Goal: Task Accomplishment & Management: Manage account settings

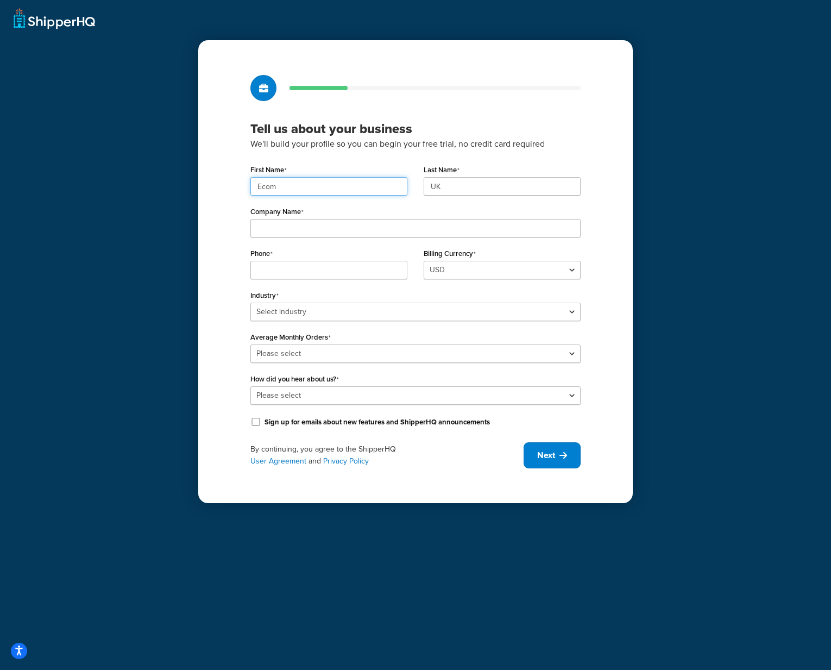
click at [321, 179] on input "Ecom" at bounding box center [328, 186] width 157 height 18
paste input "UMG"
type input "UMG"
click at [440, 189] on input "UK" at bounding box center [502, 186] width 157 height 18
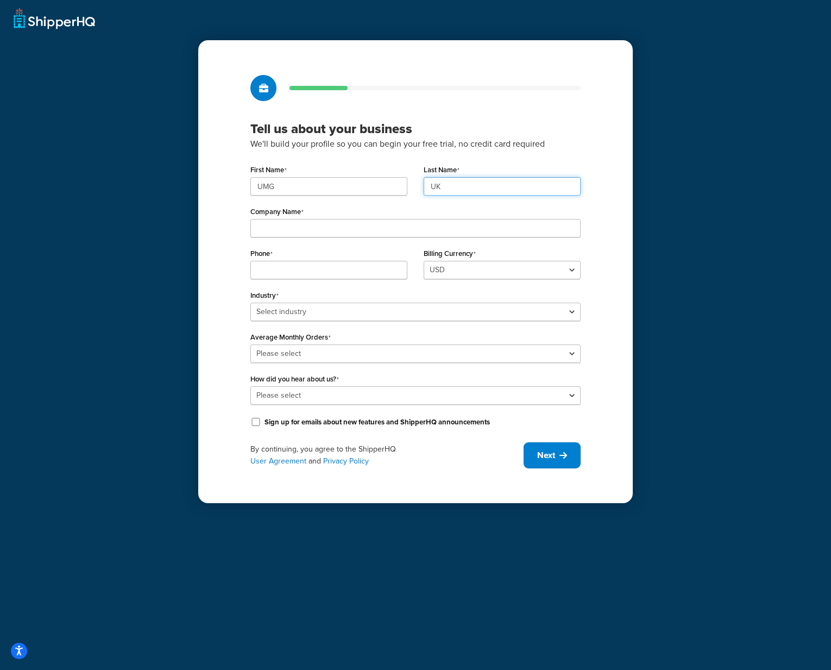
click at [440, 189] on input "UK" at bounding box center [502, 186] width 157 height 18
paste input "MG"
type input "UMG"
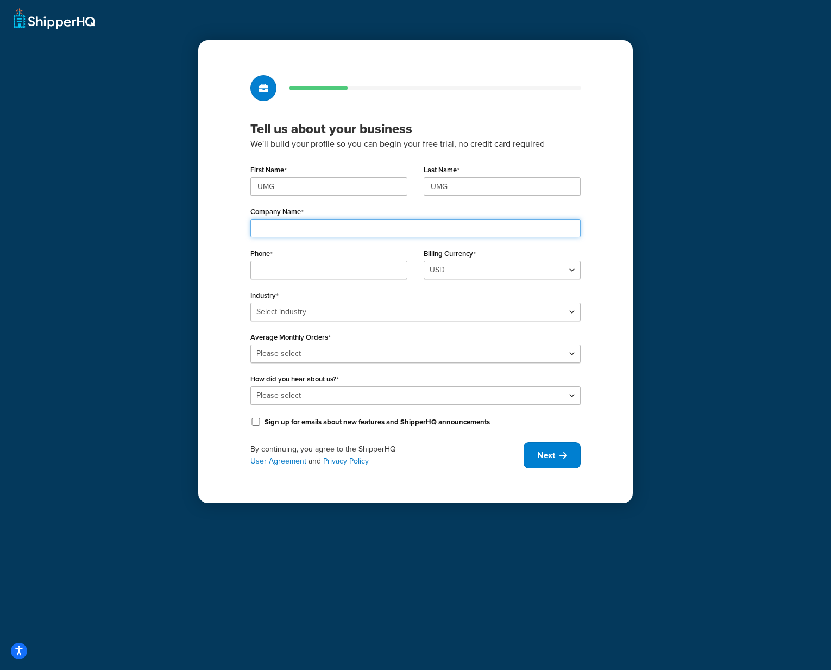
click at [371, 223] on input "Company Name" at bounding box center [415, 228] width 330 height 18
paste input "Universal Music Group"
type input "Universal Music Group"
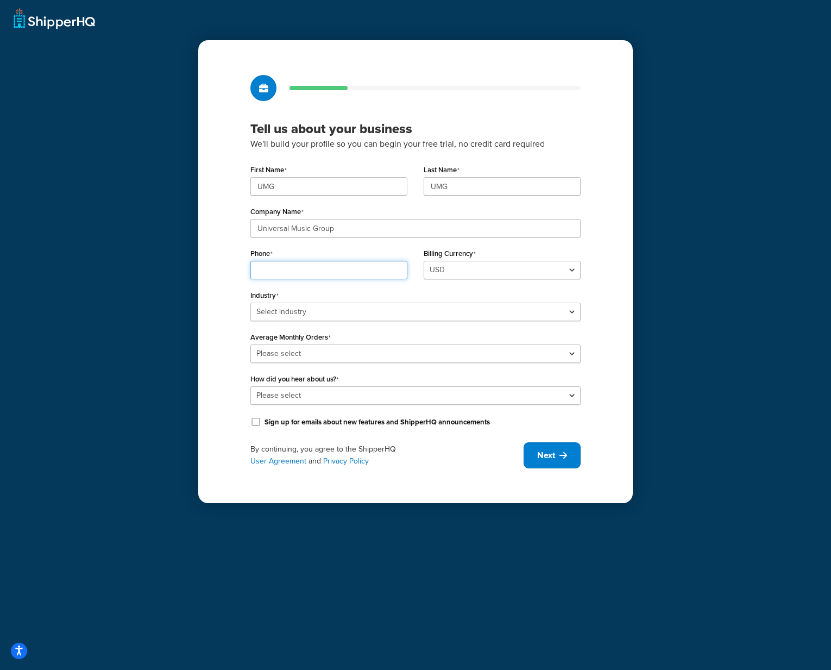
click at [274, 270] on input "Phone" at bounding box center [328, 270] width 157 height 18
paste input "08449137510"
type input "08449137510"
click at [460, 308] on select "Select industry Automotive Adult Agriculture Alcohol, Tobacco & CBD Arts & Craf…" at bounding box center [415, 312] width 330 height 18
select select "7"
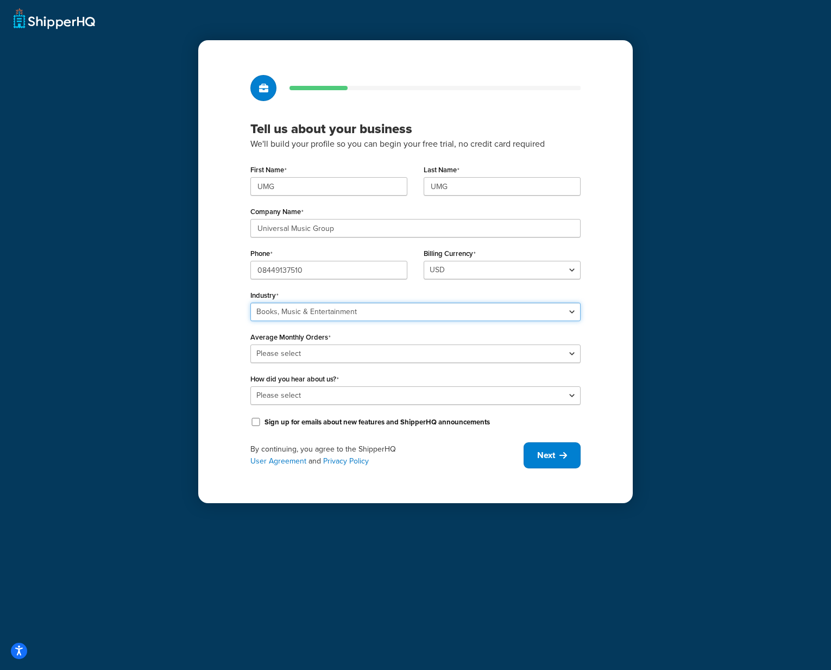
click at [250, 303] on select "Select industry Automotive Adult Agriculture Alcohol, Tobacco & CBD Arts & Craf…" at bounding box center [415, 312] width 330 height 18
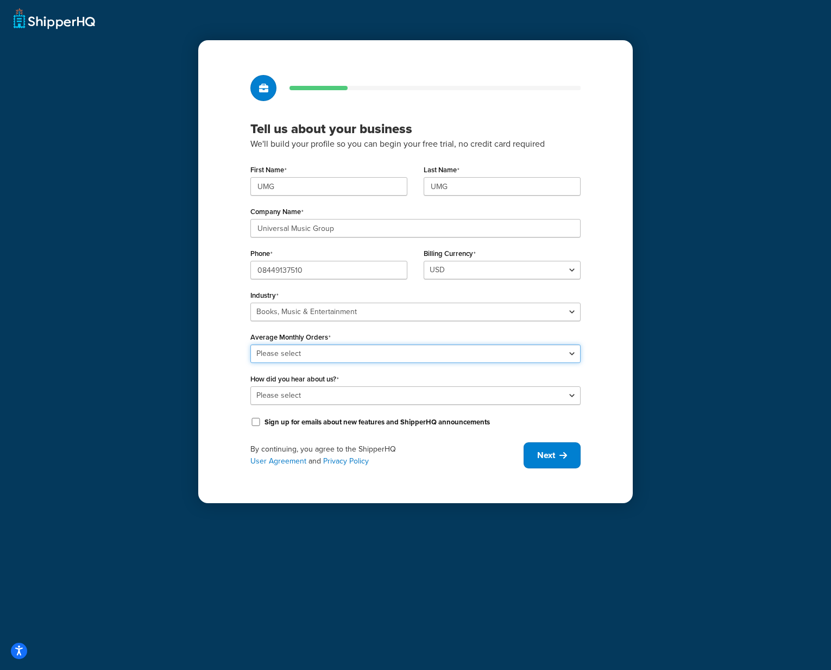
click at [435, 356] on select "Please select 0-500 501-1,000 1,001-10,000 10,001-20,000 Over 20,000" at bounding box center [415, 353] width 330 height 18
select select "5"
click at [250, 344] on select "Please select 0-500 501-1,000 1,001-10,000 10,001-20,000 Over 20,000" at bounding box center [415, 353] width 330 height 18
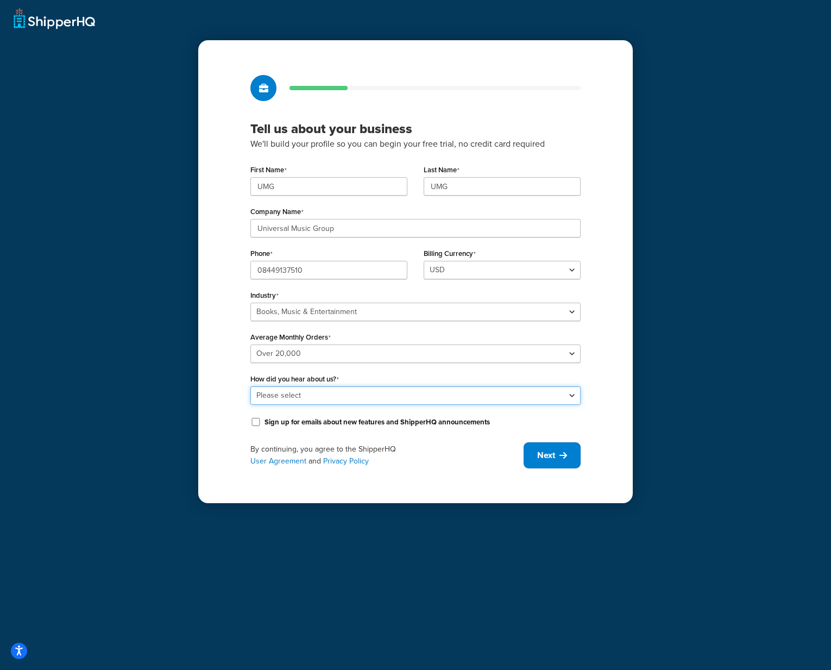
click at [410, 398] on select "Please select Online Search App Store or Marketplace Listing Referred by Agency…" at bounding box center [415, 395] width 330 height 18
select select "10"
click at [250, 386] on select "Please select Online Search App Store or Marketplace Listing Referred by Agency…" at bounding box center [415, 395] width 330 height 18
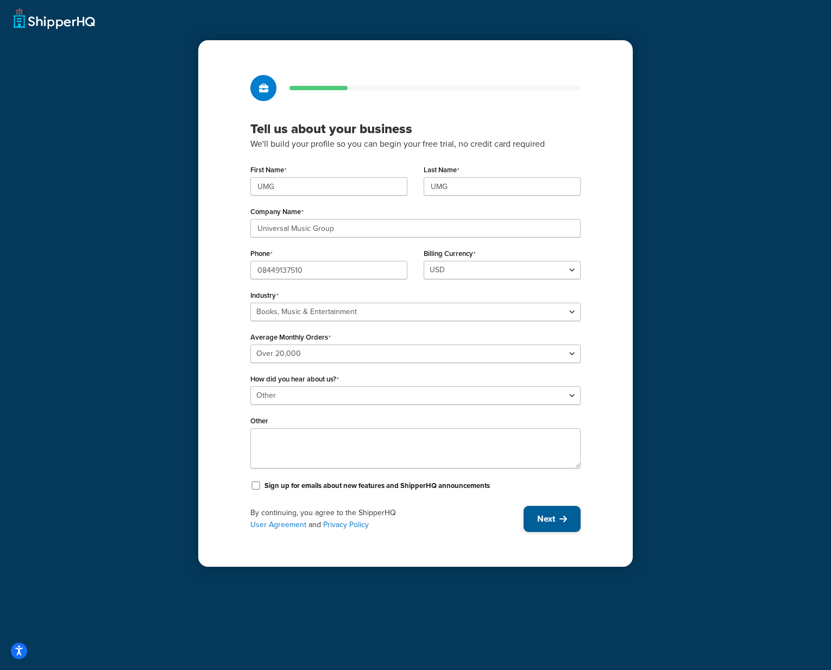
click at [561, 517] on icon at bounding box center [564, 519] width 8 height 9
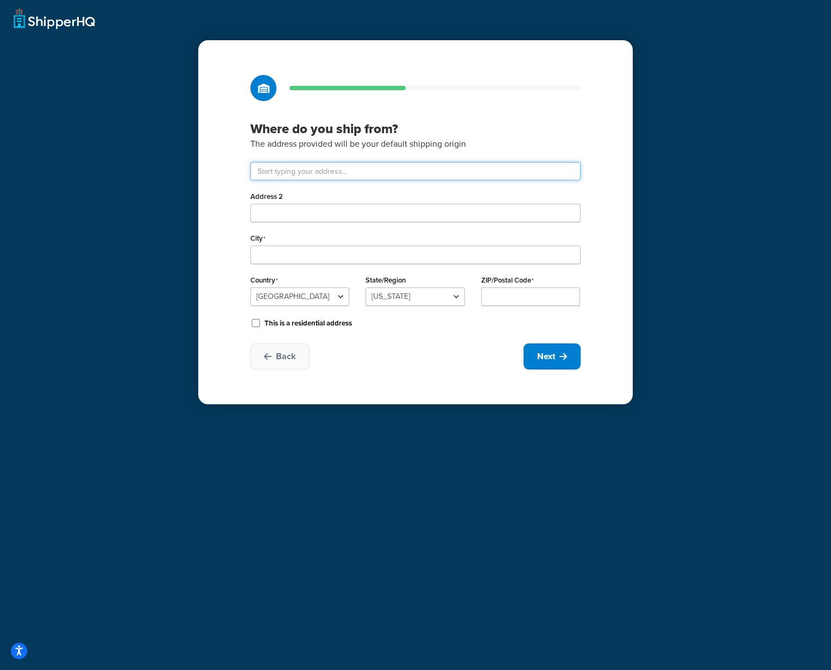
click at [423, 171] on input "text" at bounding box center [415, 171] width 330 height 18
type input "Drayton Field Industrial Estate"
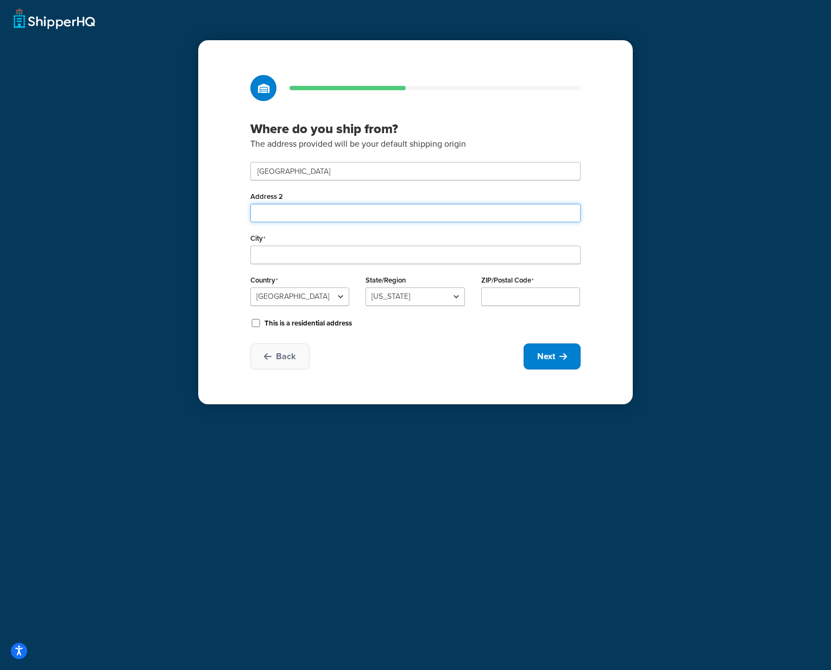
type input "[GEOGRAPHIC_DATA]"
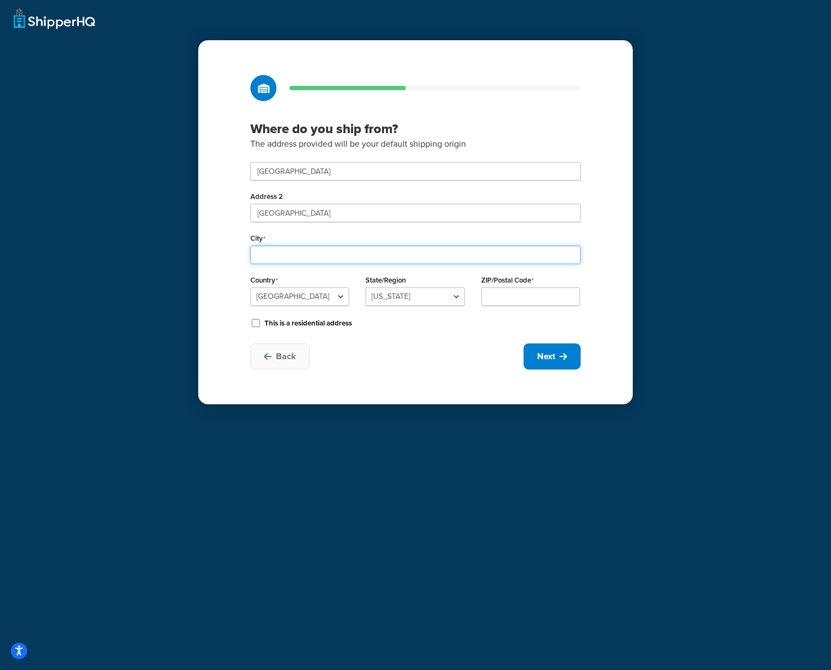
type input "Daventry"
select select "1226"
type input "NN11 8NF"
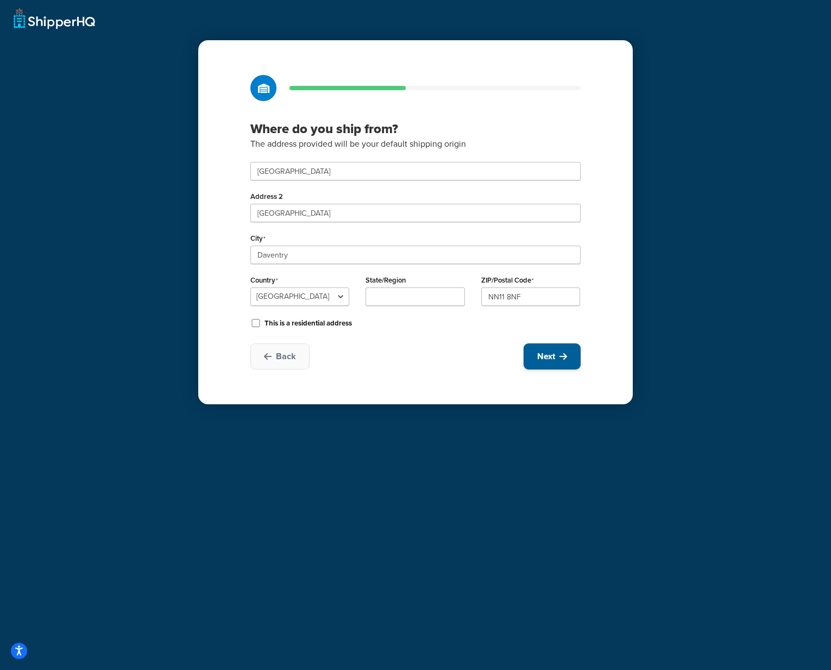
click at [550, 356] on span "Next" at bounding box center [546, 356] width 18 height 12
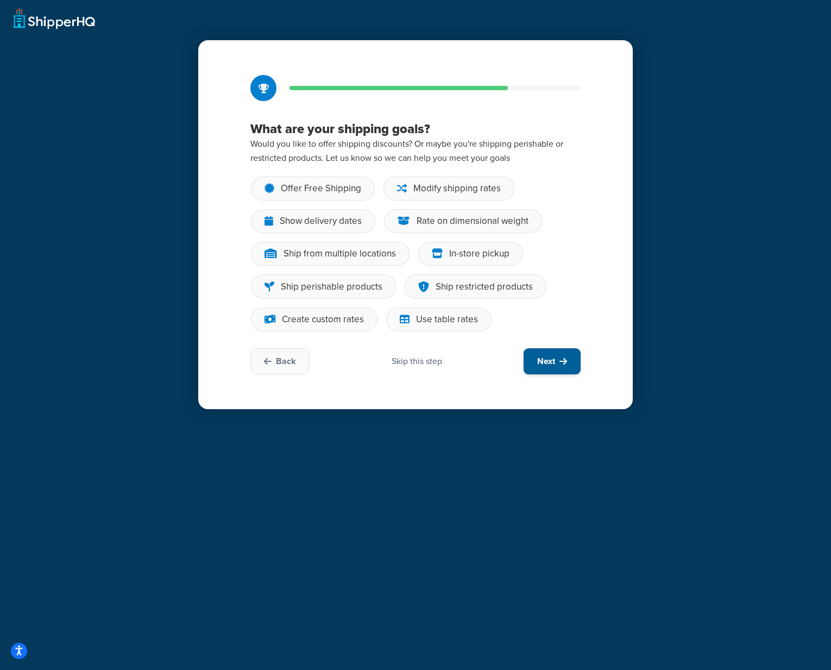
click at [560, 357] on icon at bounding box center [564, 361] width 8 height 9
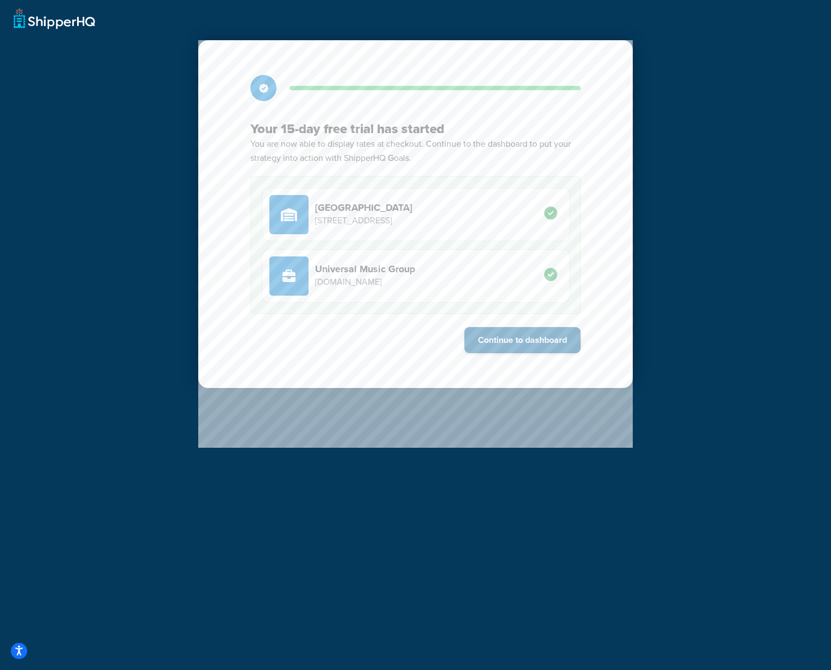
click at [544, 342] on button "Continue to dashboard" at bounding box center [523, 340] width 116 height 26
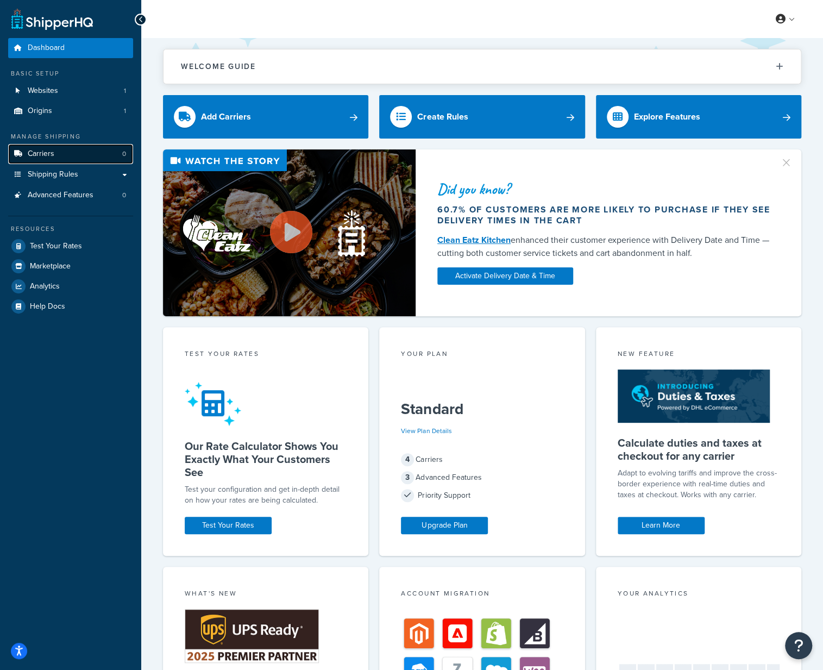
click at [62, 146] on link "Carriers 0" at bounding box center [70, 154] width 125 height 20
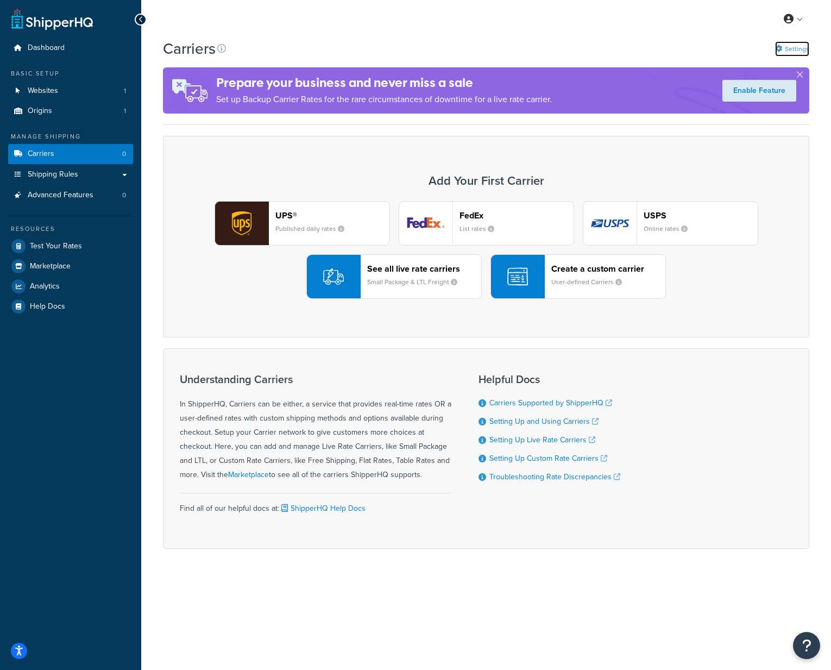
click at [800, 51] on link "Settings" at bounding box center [792, 48] width 34 height 15
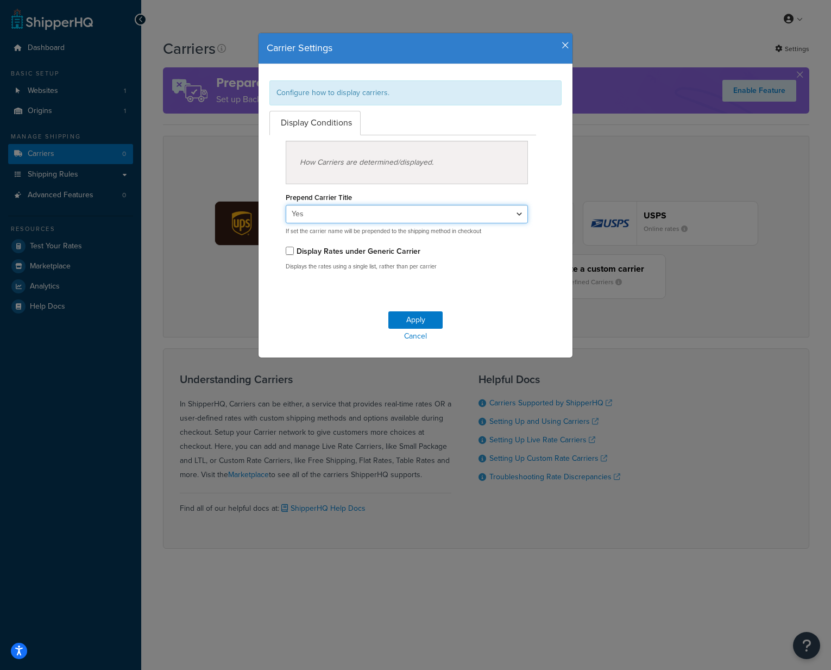
click at [512, 214] on select "Yes No" at bounding box center [407, 214] width 242 height 18
select select "false"
click at [286, 205] on select "Yes No" at bounding box center [407, 214] width 242 height 18
click at [426, 314] on button "Apply" at bounding box center [415, 319] width 54 height 17
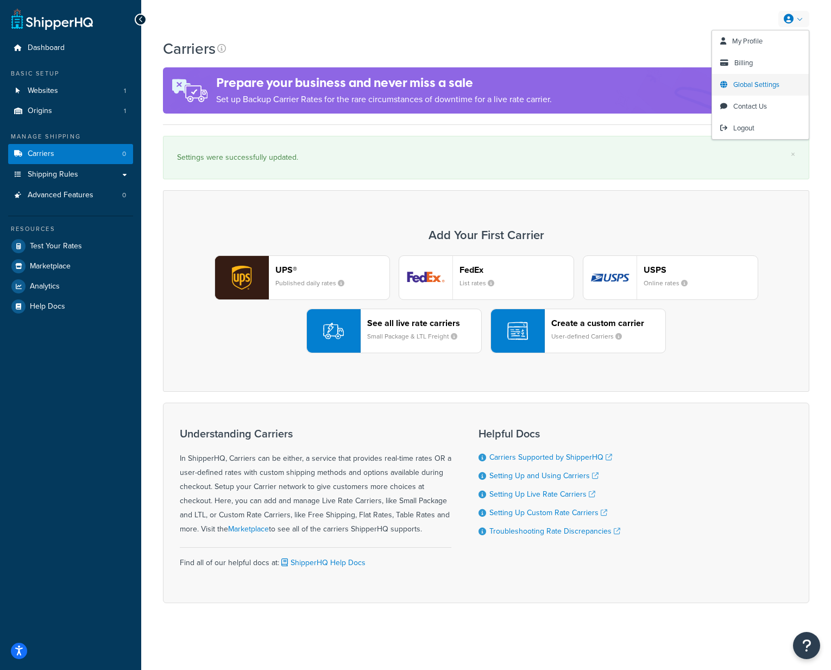
click at [766, 87] on span "Global Settings" at bounding box center [757, 84] width 46 height 10
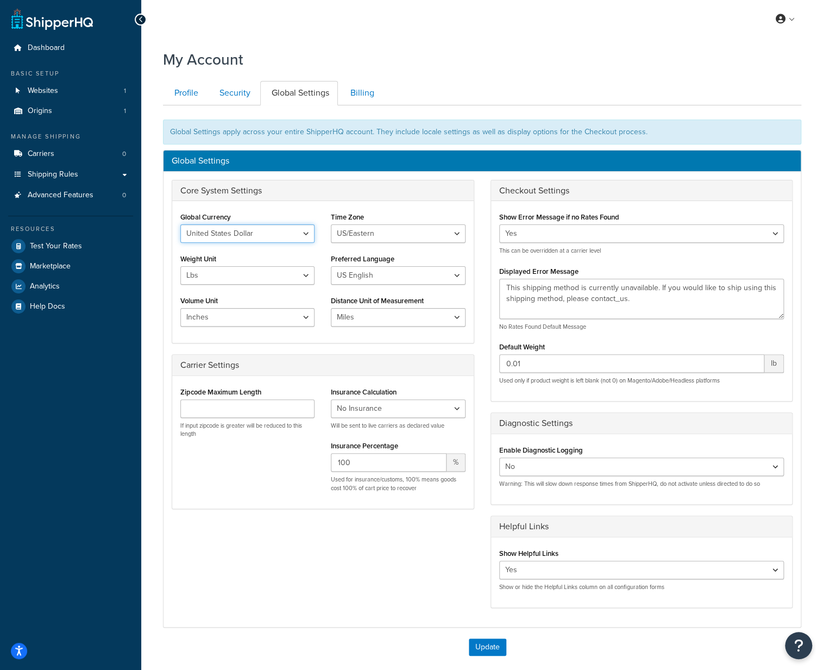
click at [304, 234] on select "United States Dollar Euro British Pound Australian Dollar Canadian Dollar Japan…" at bounding box center [247, 233] width 134 height 18
select select "GBP"
click at [180, 224] on select "United States Dollar Euro British Pound Australian Dollar Canadian Dollar Japan…" at bounding box center [247, 233] width 134 height 18
click at [361, 226] on select "US/Hawaii US/Alaska US/Pacific US/Central US/Mountain US/Eastern US/Arizona Afr…" at bounding box center [398, 233] width 134 height 18
select select "Europe/[GEOGRAPHIC_DATA]"
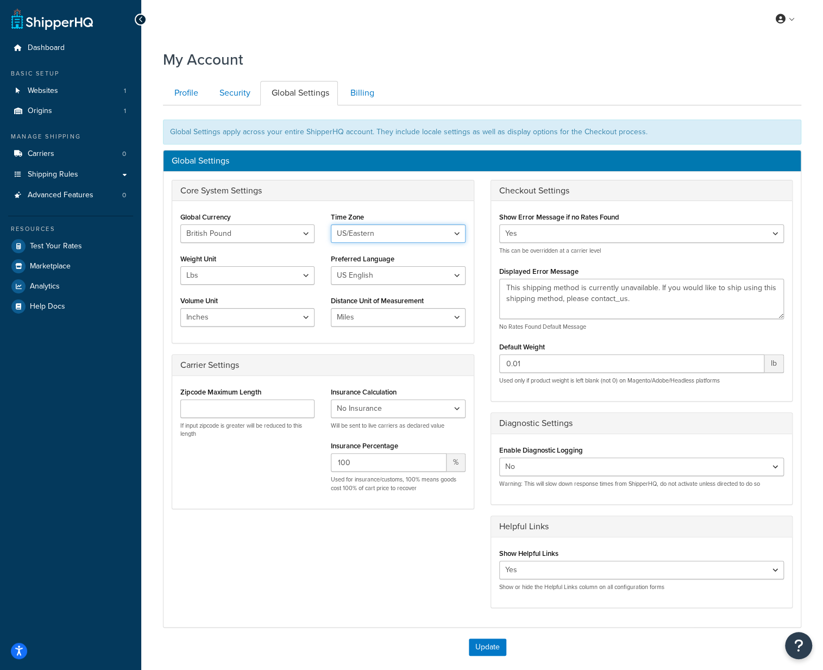
click at [331, 224] on select "US/Hawaii US/Alaska US/Pacific US/Central US/Mountain US/Eastern US/Arizona Afr…" at bounding box center [398, 233] width 134 height 18
click at [251, 278] on select "Lbs Kgs" at bounding box center [247, 275] width 134 height 18
select select "kg"
click at [180, 266] on select "Lbs Kgs" at bounding box center [247, 275] width 134 height 18
click at [355, 272] on select "US English British English" at bounding box center [398, 275] width 134 height 18
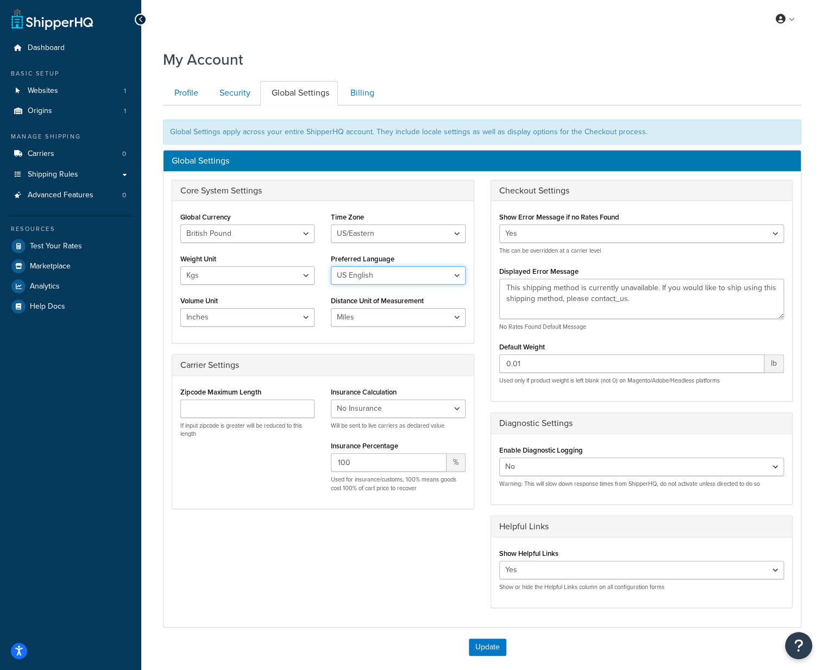
select select "en-[GEOGRAPHIC_DATA]"
click at [331, 266] on select "US English British English" at bounding box center [398, 275] width 134 height 18
click at [300, 314] on select "Inches Centimetres Feet Yards Metres" at bounding box center [247, 317] width 134 height 18
select select "cm"
click at [180, 308] on select "Inches Centimetres Feet Yards Metres" at bounding box center [247, 317] width 134 height 18
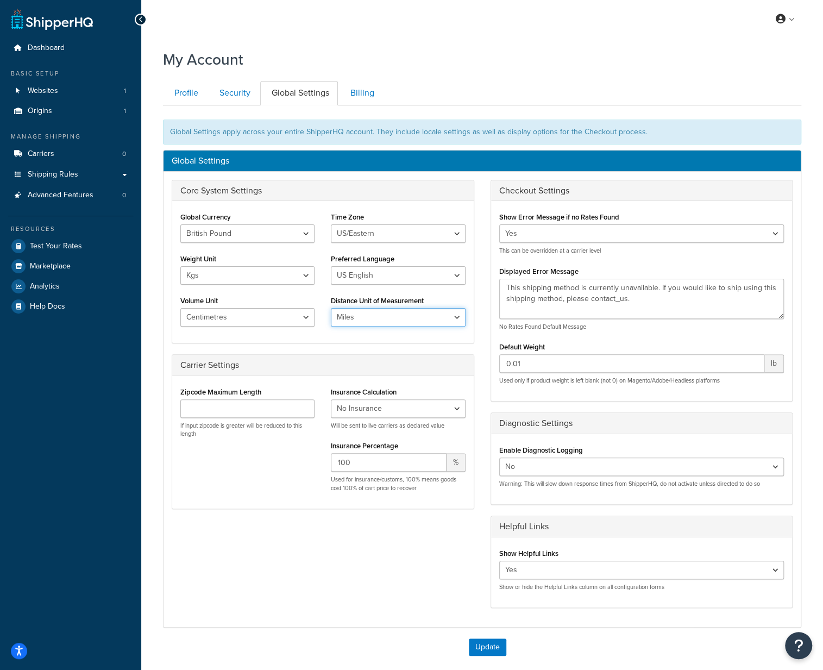
click at [357, 315] on select "Miles Kilometers" at bounding box center [398, 317] width 134 height 18
click at [299, 333] on div "Global Currency United States Dollar Euro British Pound Australian Dollar Canad…" at bounding box center [323, 272] width 302 height 142
click at [480, 646] on button "Update" at bounding box center [487, 646] width 37 height 17
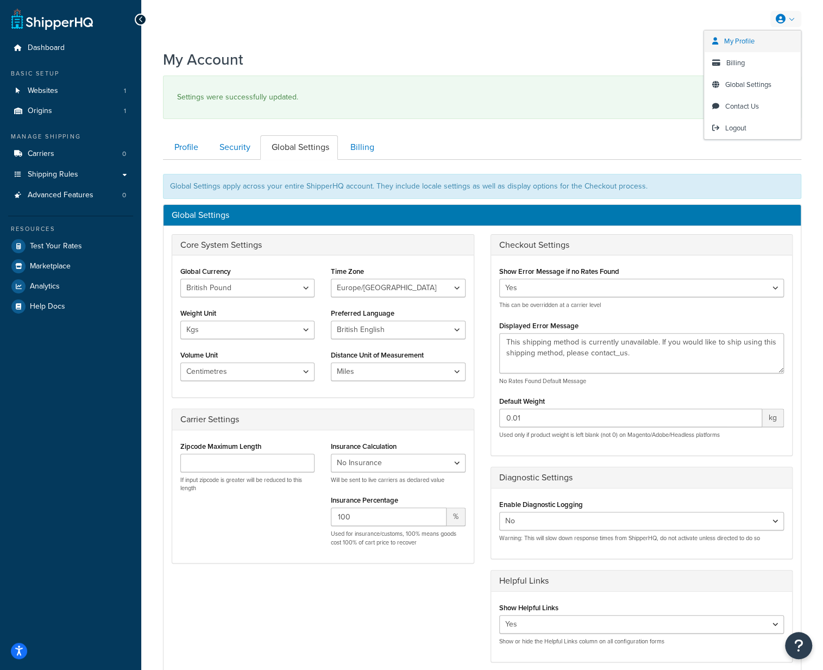
click at [747, 42] on span "My Profile" at bounding box center [739, 41] width 30 height 10
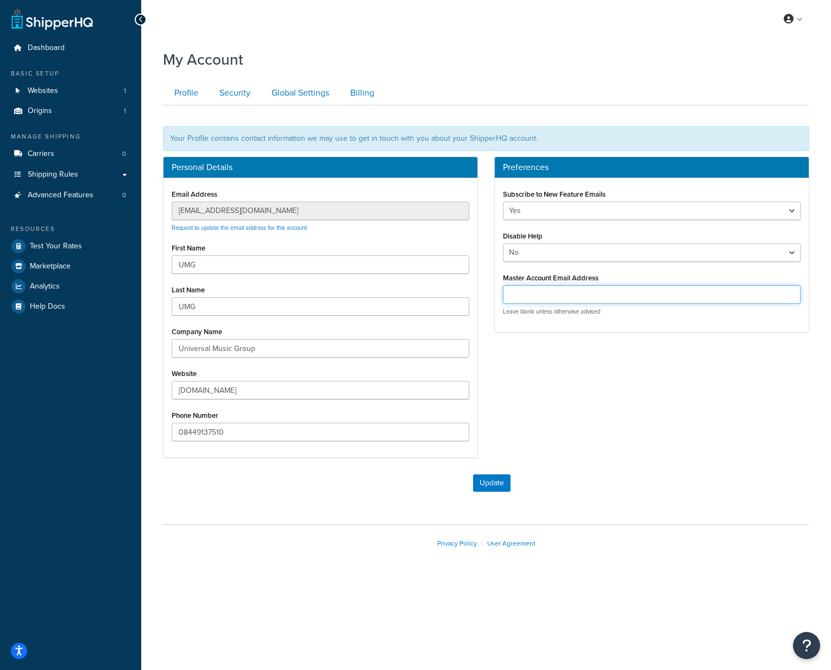
click at [592, 294] on input "Master Account Email Address" at bounding box center [652, 294] width 298 height 18
paste input "[EMAIL_ADDRESS][DOMAIN_NAME]"
type input "[EMAIL_ADDRESS][DOMAIN_NAME]"
click at [500, 480] on button "Update" at bounding box center [491, 482] width 37 height 17
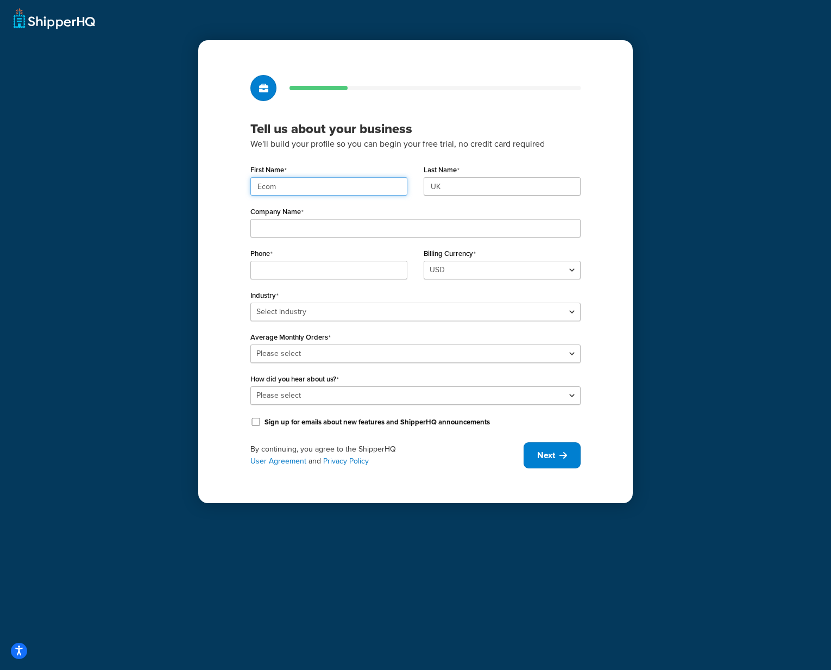
click at [375, 187] on input "Ecom" at bounding box center [328, 186] width 157 height 18
paste input "UMG"
type input "UMG"
paste input "MG"
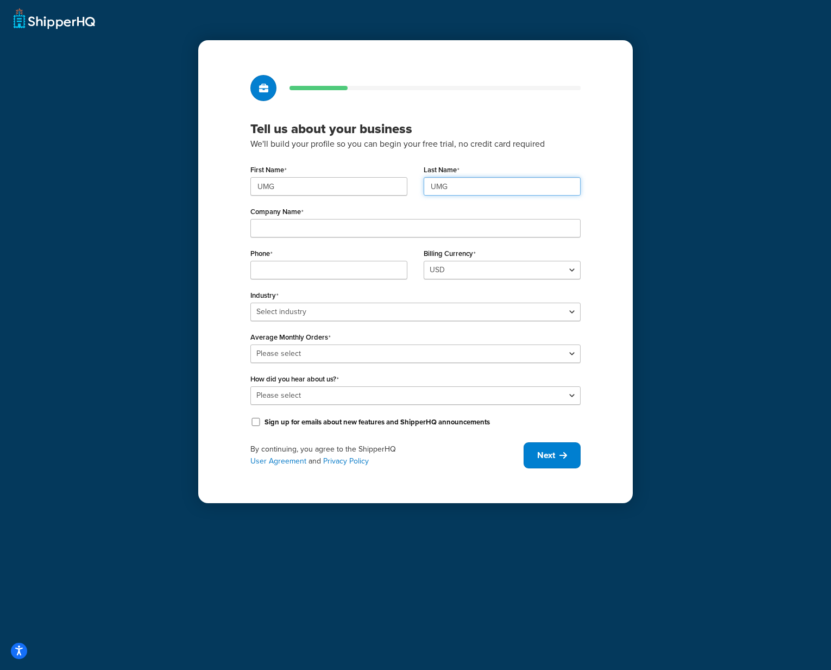
type input "UMG"
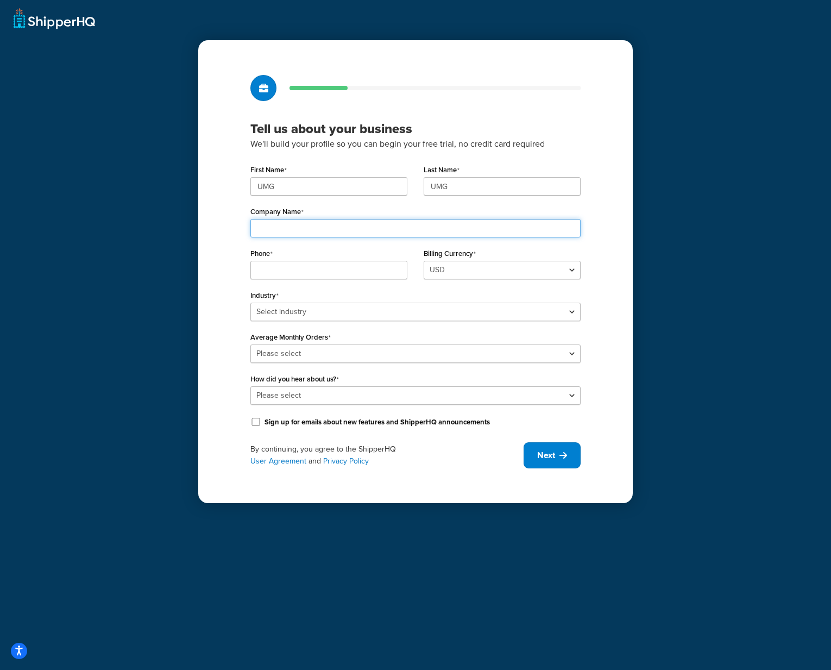
click at [376, 227] on input "Company Name" at bounding box center [415, 228] width 330 height 18
click at [378, 232] on input "Universal Music Operations Ltd" at bounding box center [415, 228] width 330 height 18
paste input "Group"
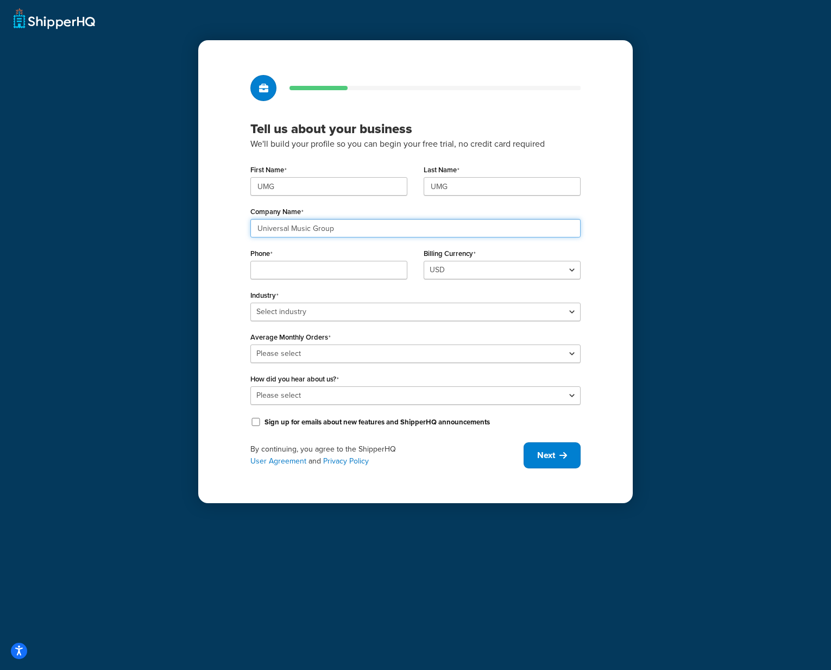
type input "Universal Music Group"
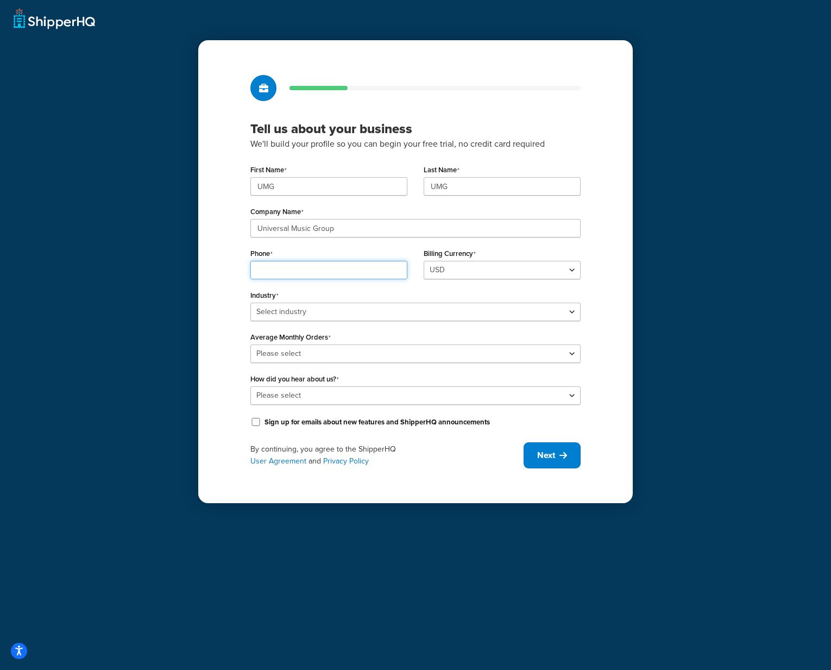
click at [341, 275] on input "Phone" at bounding box center [328, 270] width 157 height 18
paste input "08449137510"
type input "08449137510"
click at [473, 311] on select "Select industry Automotive Adult Agriculture Alcohol, Tobacco & CBD Arts & Craf…" at bounding box center [415, 312] width 330 height 18
select select "7"
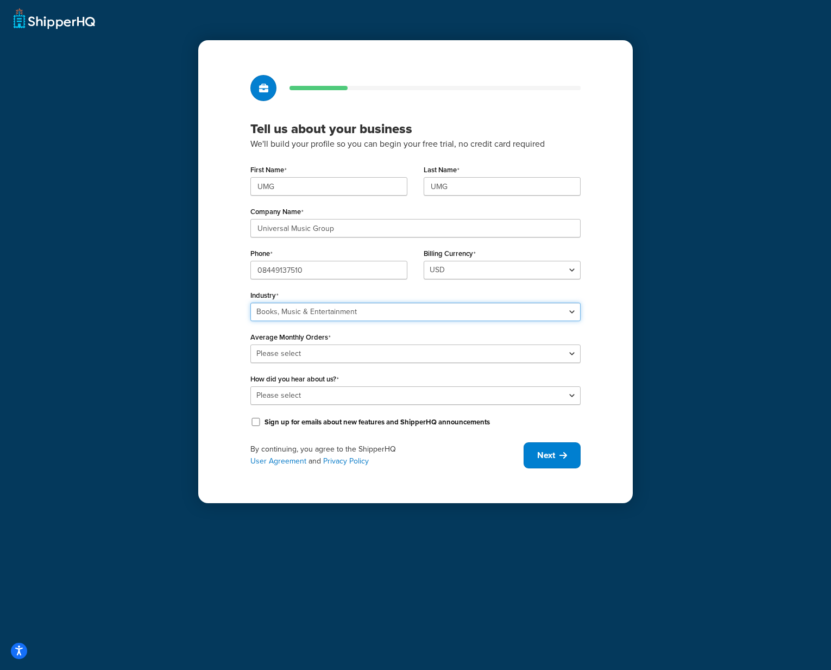
click at [250, 303] on select "Select industry Automotive Adult Agriculture Alcohol, Tobacco & CBD Arts & Craf…" at bounding box center [415, 312] width 330 height 18
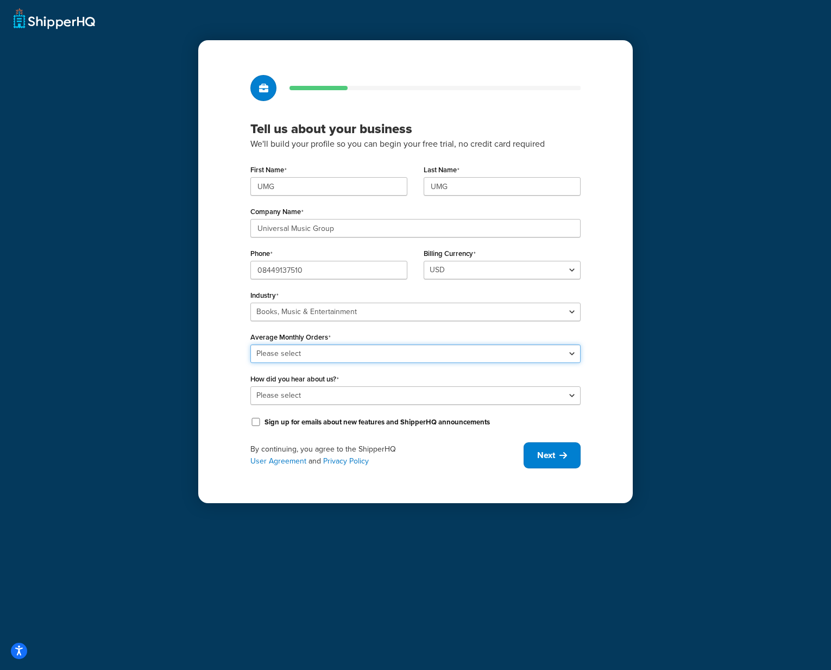
click at [361, 349] on select "Please select 0-500 501-1,000 1,001-10,000 10,001-20,000 Over 20,000" at bounding box center [415, 353] width 330 height 18
select select "5"
click at [250, 344] on select "Please select 0-500 501-1,000 1,001-10,000 10,001-20,000 Over 20,000" at bounding box center [415, 353] width 330 height 18
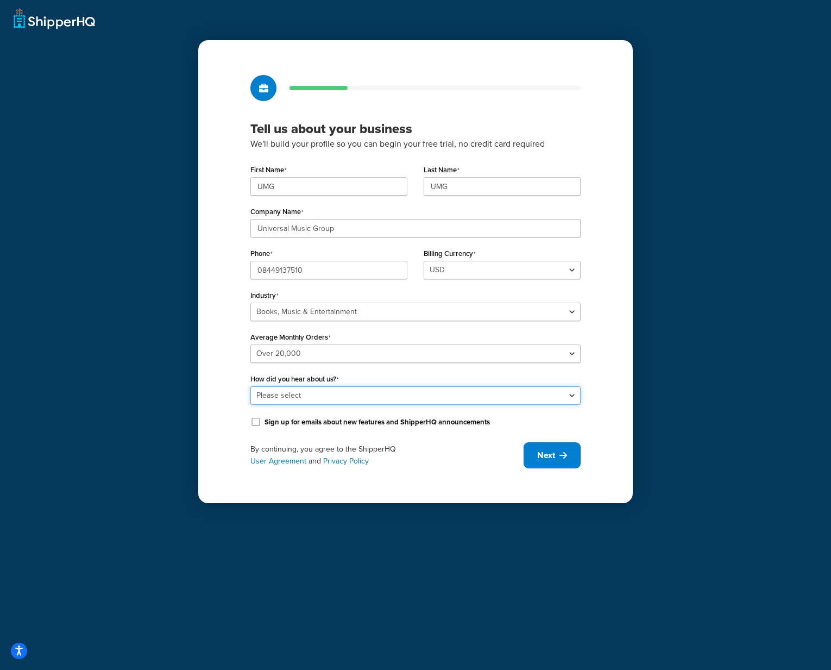
click at [364, 394] on select "Please select Online Search App Store or Marketplace Listing Referred by Agency…" at bounding box center [415, 395] width 330 height 18
select select "10"
click at [250, 386] on select "Please select Online Search App Store or Marketplace Listing Referred by Agency…" at bounding box center [415, 395] width 330 height 18
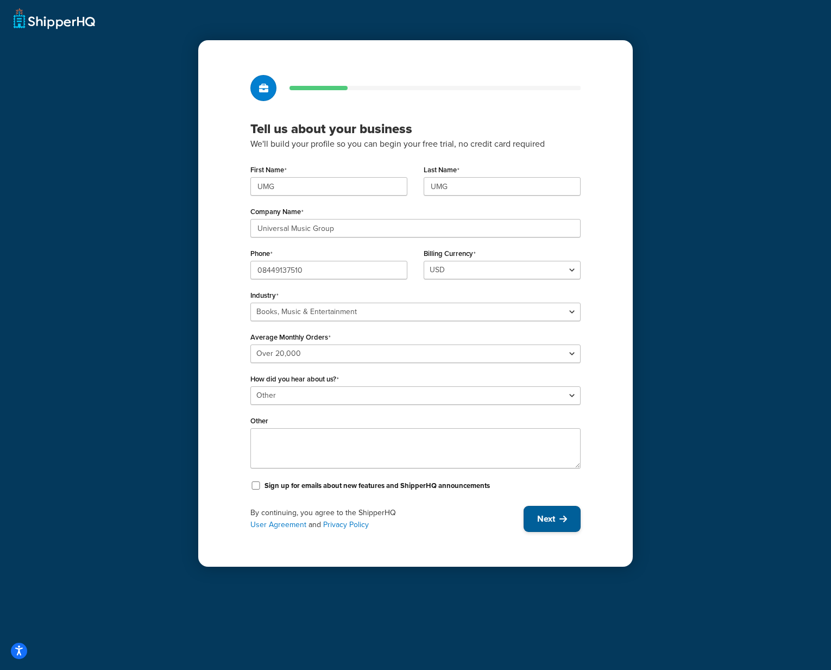
click at [563, 518] on icon at bounding box center [564, 519] width 8 height 9
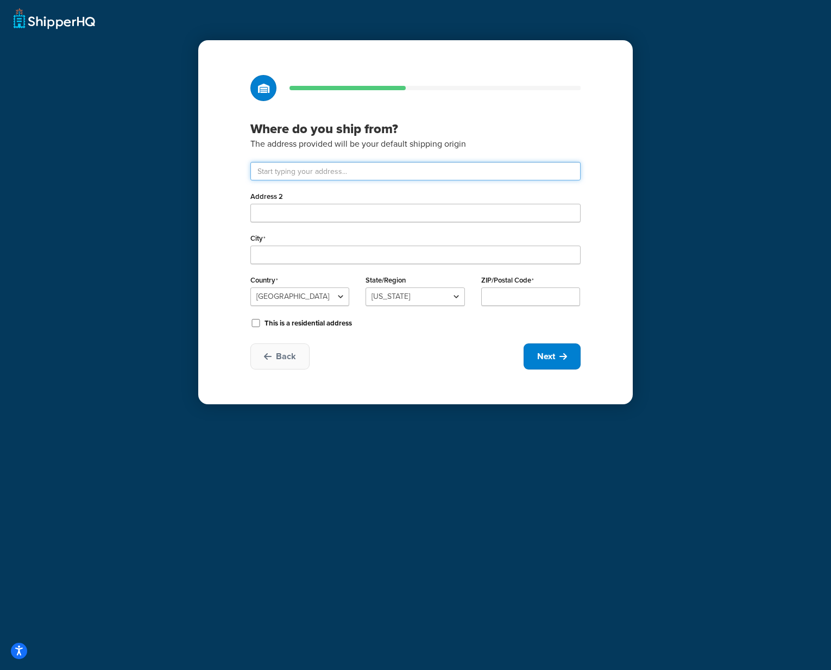
click at [363, 165] on input "text" at bounding box center [415, 171] width 330 height 18
type input "Drayton Field Industrial Estate"
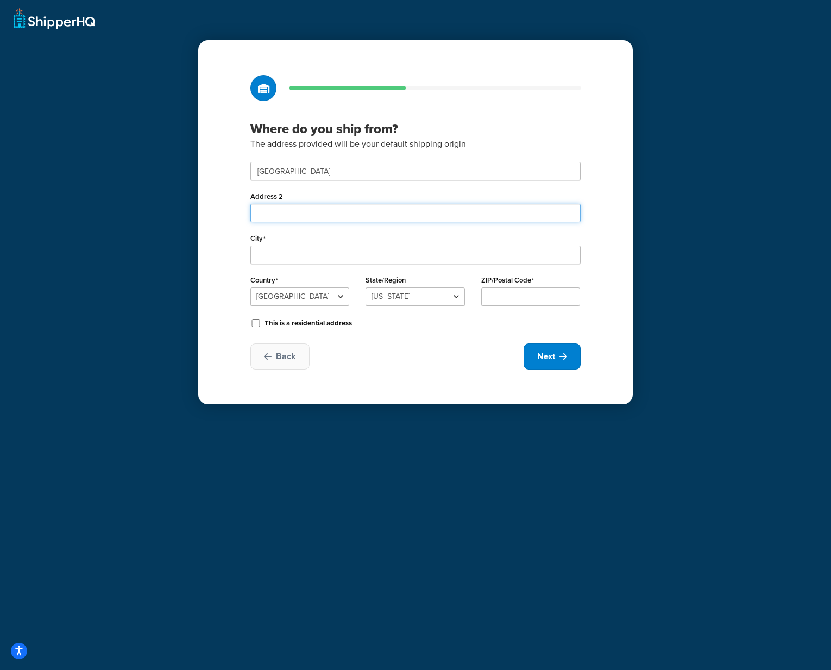
type input "Nasmyth Road"
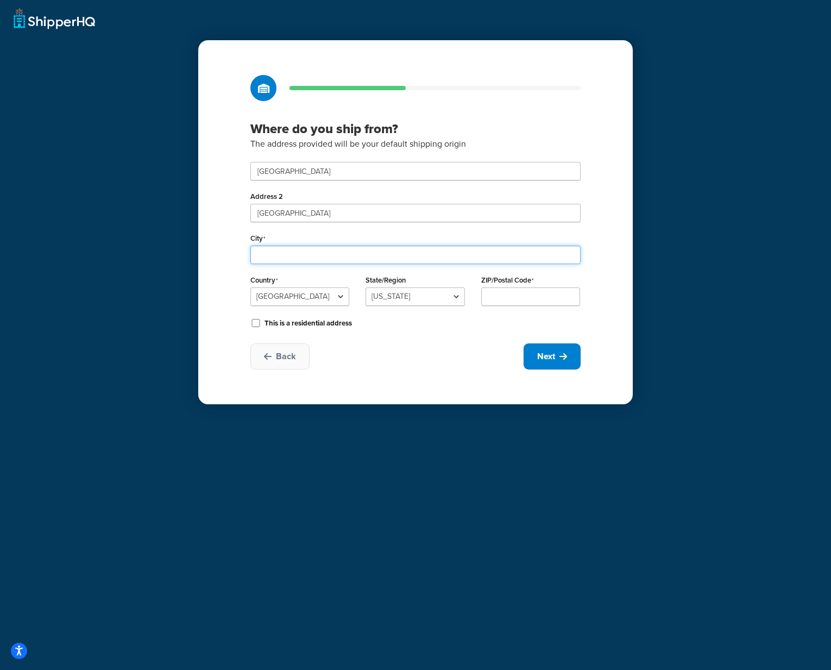
type input "Daventry"
select select "1226"
type input "NN11 8NF"
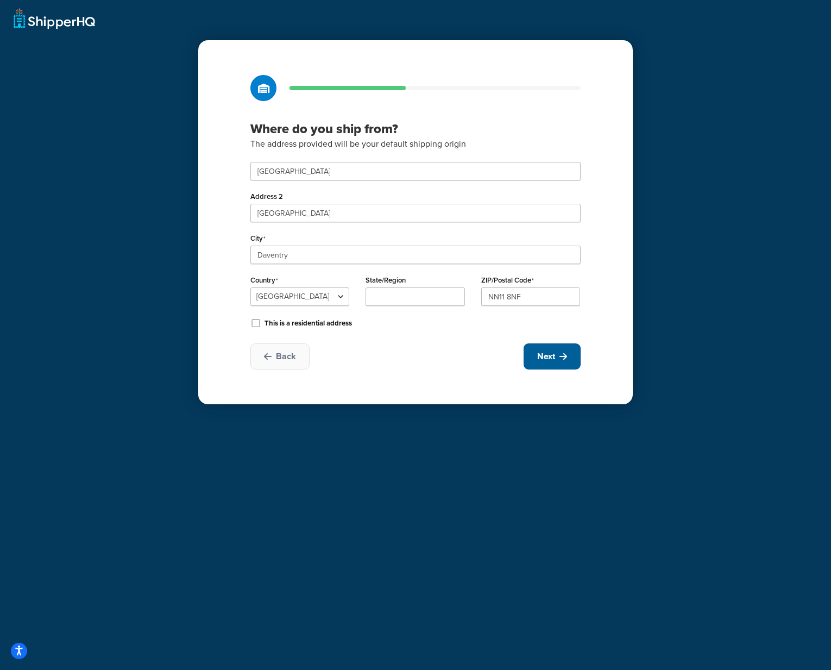
click at [555, 359] on button "Next" at bounding box center [552, 356] width 57 height 26
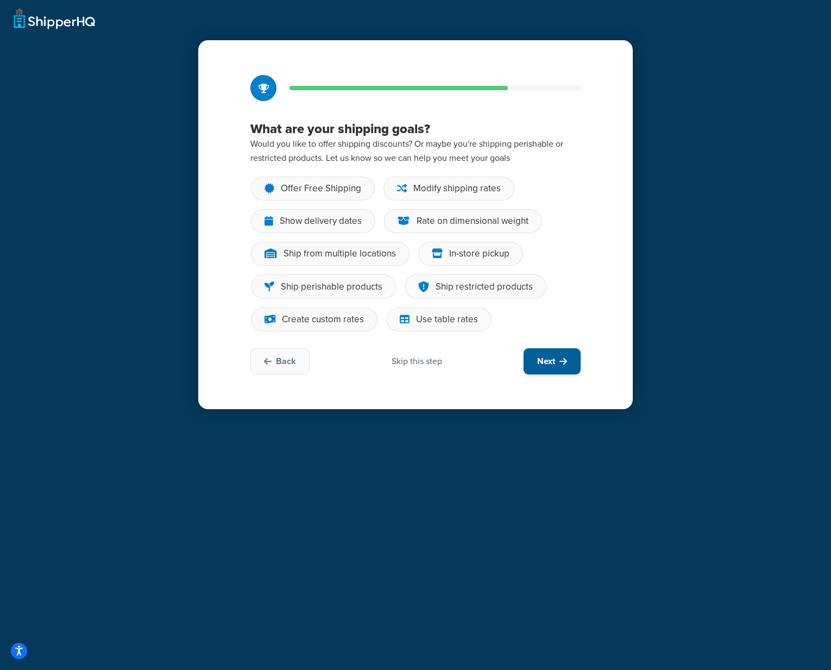
click at [562, 365] on button "Next" at bounding box center [552, 361] width 57 height 26
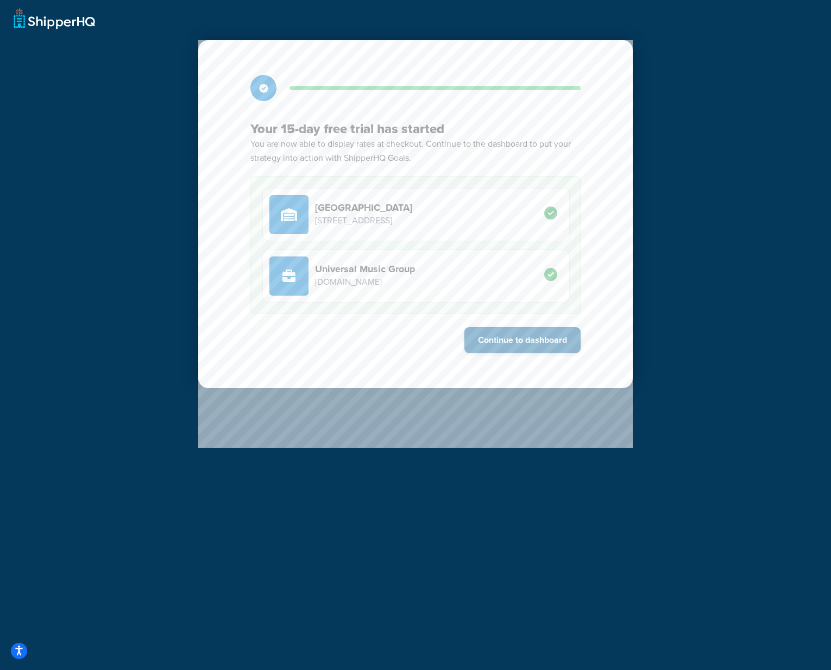
click at [551, 340] on button "Continue to dashboard" at bounding box center [523, 340] width 116 height 26
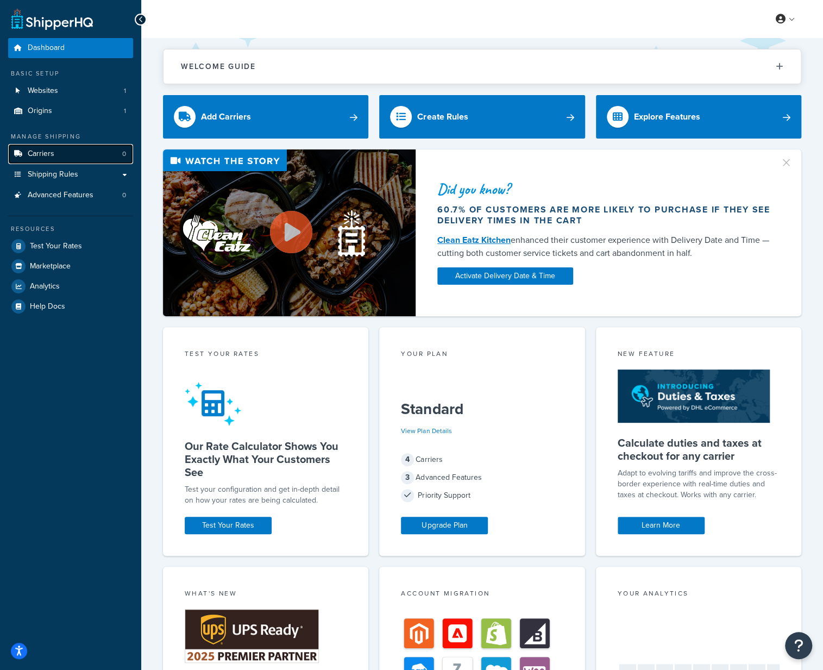
click at [62, 157] on link "Carriers 0" at bounding box center [70, 154] width 125 height 20
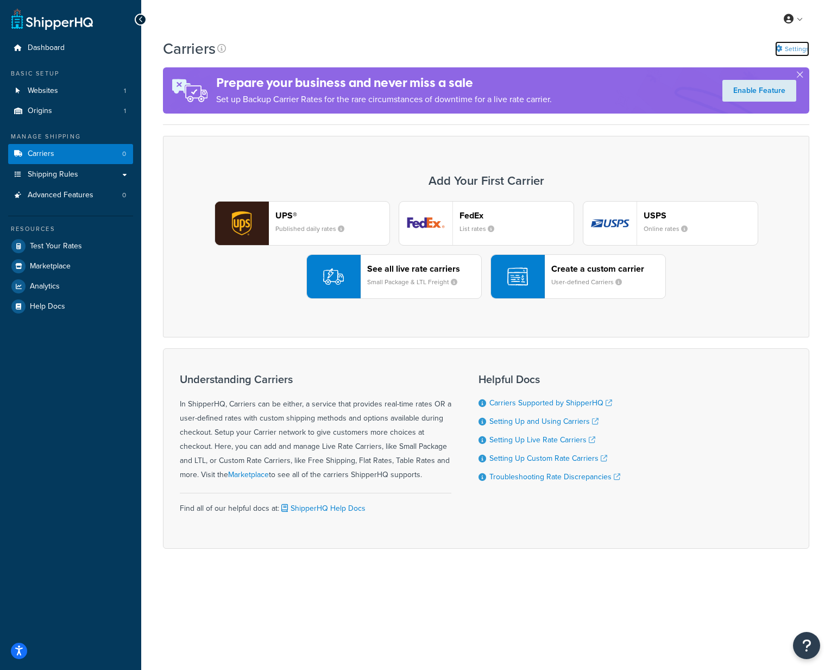
click at [799, 47] on link "Settings" at bounding box center [792, 48] width 34 height 15
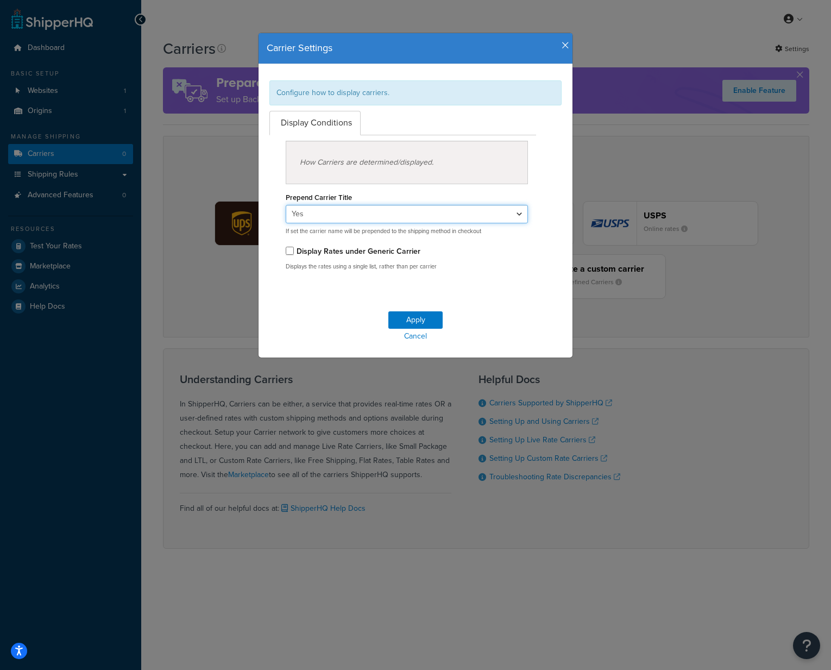
click at [517, 208] on select "Yes No" at bounding box center [407, 214] width 242 height 18
select select "false"
click at [286, 205] on select "Yes No" at bounding box center [407, 214] width 242 height 18
click at [403, 319] on button "Apply" at bounding box center [415, 319] width 54 height 17
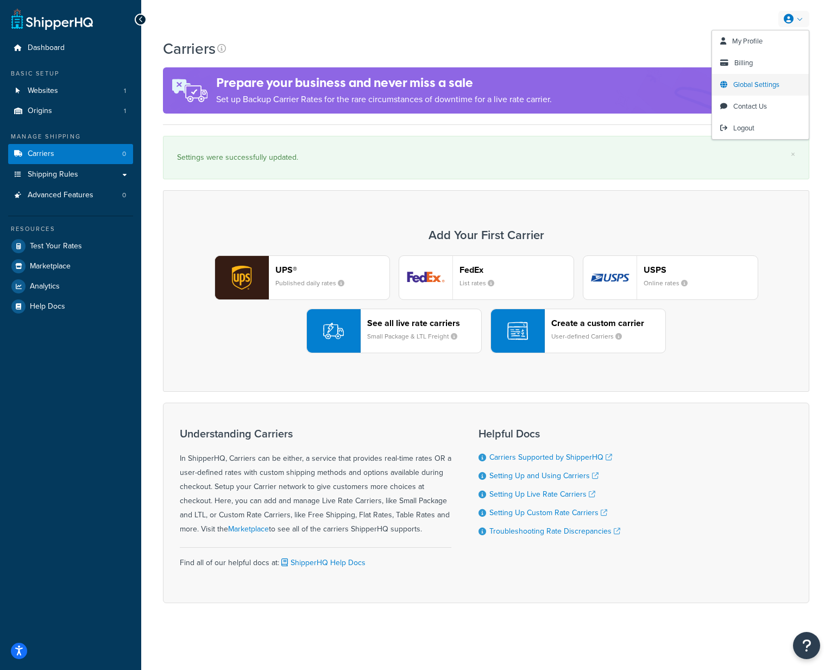
click at [765, 87] on span "Global Settings" at bounding box center [757, 84] width 46 height 10
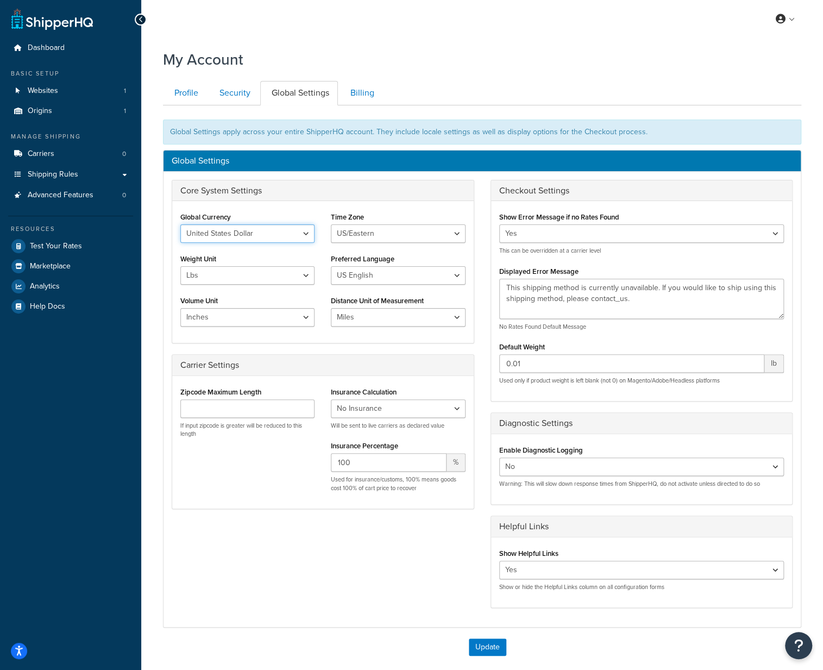
click at [247, 232] on select "United States Dollar Euro British Pound Australian Dollar Canadian Dollar Japan…" at bounding box center [247, 233] width 134 height 18
select select "GBP"
click at [180, 224] on select "United States Dollar Euro British Pound Australian Dollar Canadian Dollar Japan…" at bounding box center [247, 233] width 134 height 18
click at [385, 234] on select "US/Hawaii US/Alaska US/Pacific US/Central US/Mountain US/Eastern US/Arizona Afr…" at bounding box center [398, 233] width 134 height 18
select select "Europe/London"
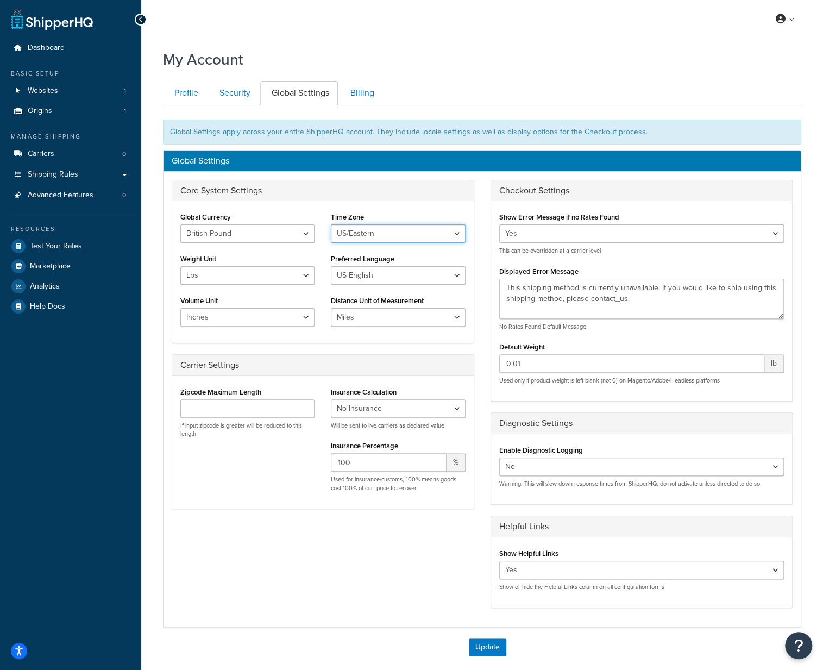
click at [331, 224] on select "US/Hawaii US/Alaska US/Pacific US/Central US/Mountain US/Eastern US/Arizona Afr…" at bounding box center [398, 233] width 134 height 18
click at [306, 275] on select "Lbs Kgs" at bounding box center [247, 275] width 134 height 18
select select "kg"
click at [180, 266] on select "Lbs Kgs" at bounding box center [247, 275] width 134 height 18
click at [378, 276] on select "US English British English" at bounding box center [398, 275] width 134 height 18
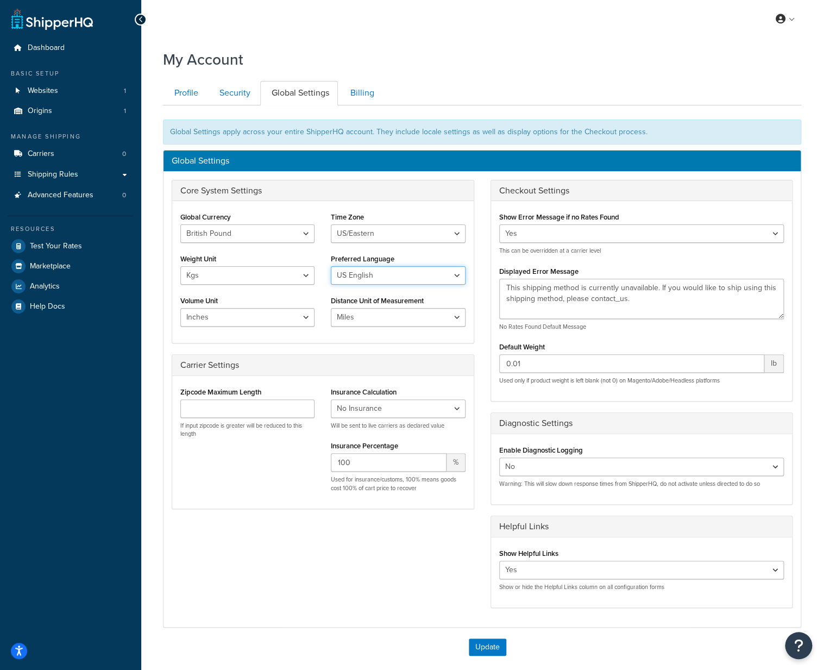
select select "en-GB"
click at [331, 266] on select "US English British English" at bounding box center [398, 275] width 134 height 18
click at [284, 314] on select "Inches Centimetres Feet Yards Metres" at bounding box center [247, 317] width 134 height 18
select select "cm"
click at [180, 308] on select "Inches Centimetres Feet Yards Metres" at bounding box center [247, 317] width 134 height 18
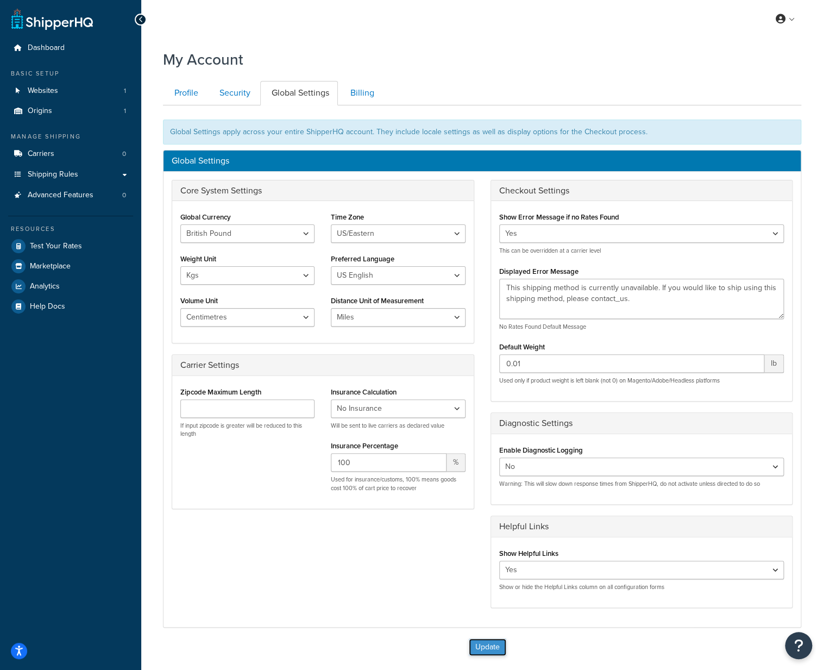
click at [491, 648] on button "Update" at bounding box center [487, 646] width 37 height 17
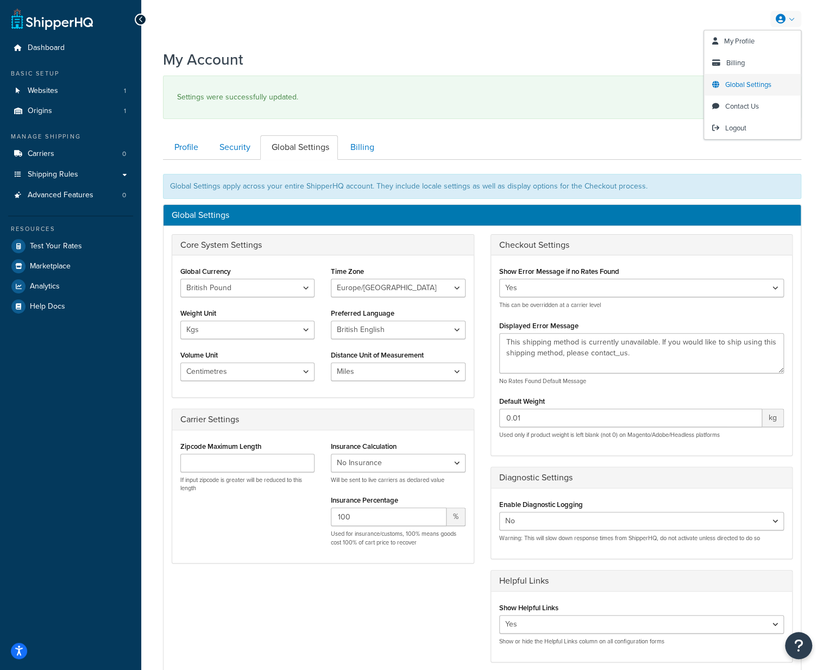
click at [760, 83] on span "Global Settings" at bounding box center [748, 84] width 46 height 10
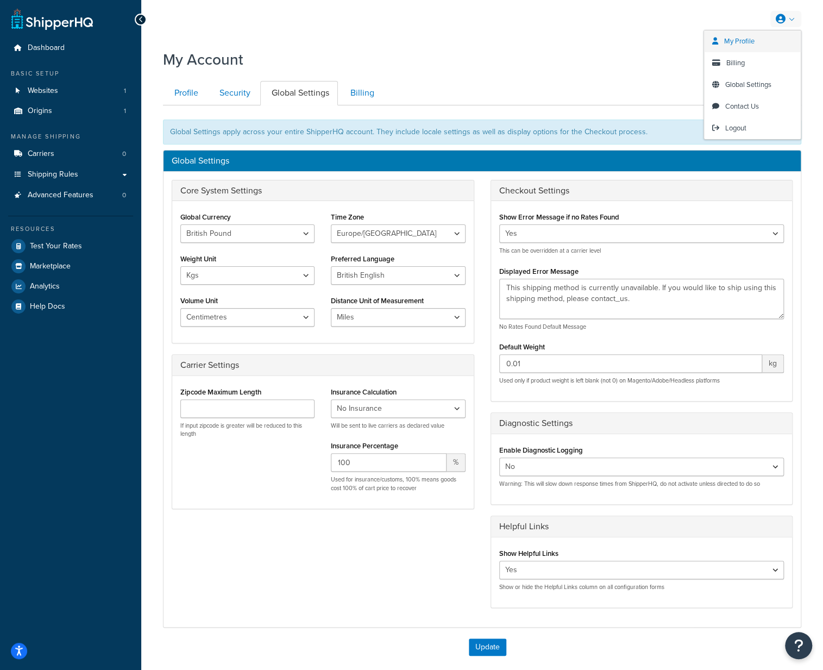
click at [745, 37] on span "My Profile" at bounding box center [739, 41] width 30 height 10
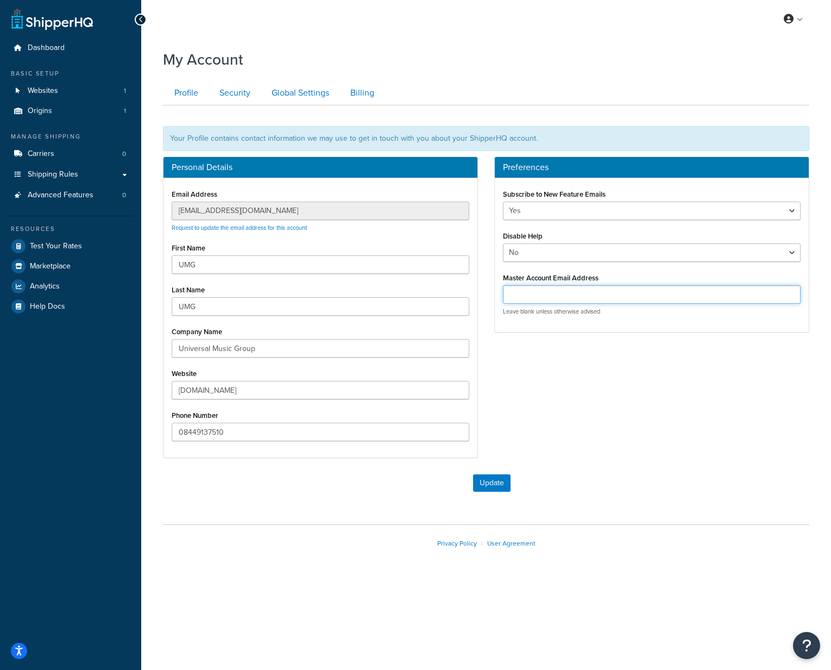
click at [543, 293] on input "Master Account Email Address" at bounding box center [652, 294] width 298 height 18
paste input "[EMAIL_ADDRESS][DOMAIN_NAME]"
type input "[EMAIL_ADDRESS][DOMAIN_NAME]"
click at [497, 479] on button "Update" at bounding box center [491, 482] width 37 height 17
